Goal: Information Seeking & Learning: Learn about a topic

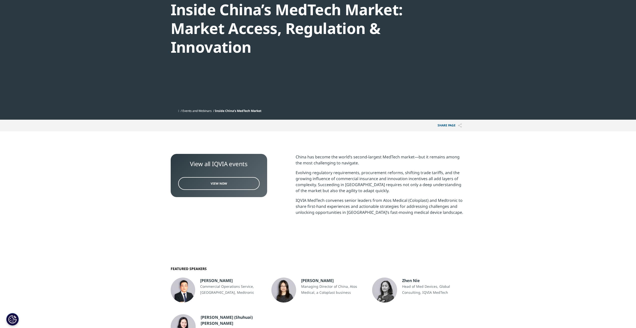
scroll to position [150, 0]
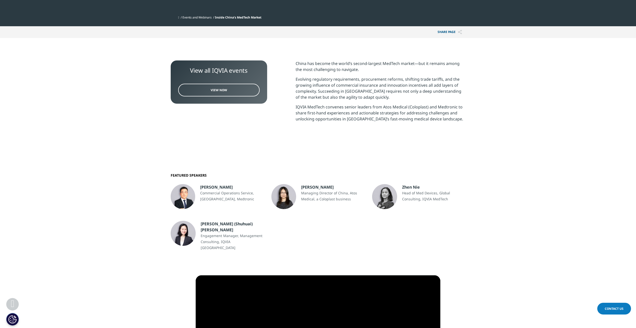
click at [183, 230] on img at bounding box center [183, 233] width 25 height 25
click at [211, 233] on p "Engagement Manager, Management Consulting, IQVIA [GEOGRAPHIC_DATA]" at bounding box center [232, 242] width 63 height 18
drag, startPoint x: 200, startPoint y: 223, endPoint x: 244, endPoint y: 223, distance: 43.8
click at [244, 223] on div "[PERSON_NAME] ([PERSON_NAME]) [PERSON_NAME] Engagement Manager, Management Cons…" at bounding box center [217, 236] width 101 height 30
click at [238, 185] on div "[PERSON_NAME]" at bounding box center [232, 187] width 64 height 6
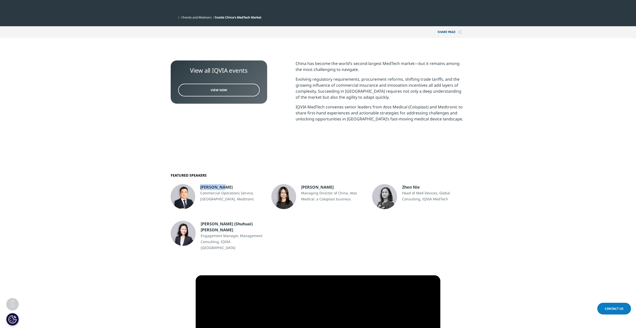
drag, startPoint x: 200, startPoint y: 187, endPoint x: 226, endPoint y: 187, distance: 26.0
click at [226, 187] on div "[PERSON_NAME] Commercial Operations Service, [GEOGRAPHIC_DATA], Medtronic" at bounding box center [217, 196] width 101 height 25
click at [309, 181] on div "[PERSON_NAME] Commercial Operations Service, [GEOGRAPHIC_DATA], Medtronic [PERS…" at bounding box center [318, 214] width 303 height 73
drag, startPoint x: 302, startPoint y: 188, endPoint x: 331, endPoint y: 188, distance: 29.0
click at [331, 188] on div "[PERSON_NAME]" at bounding box center [333, 187] width 64 height 6
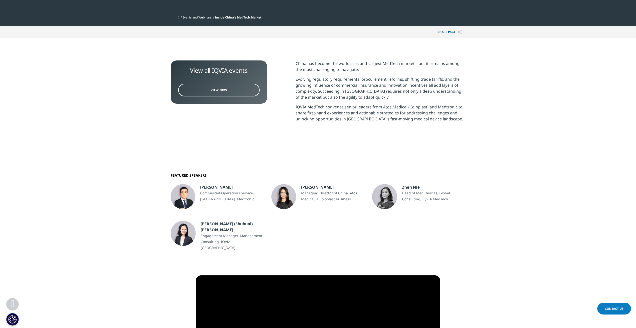
click at [418, 141] on section "View all IQVIA events View Now [GEOGRAPHIC_DATA] has become the world’s second-…" at bounding box center [318, 99] width 636 height 123
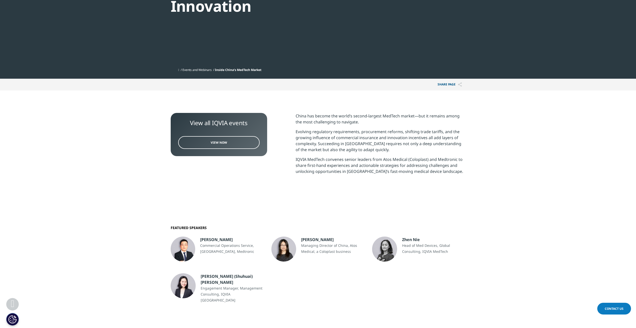
scroll to position [100, 0]
